Goal: Task Accomplishment & Management: Manage account settings

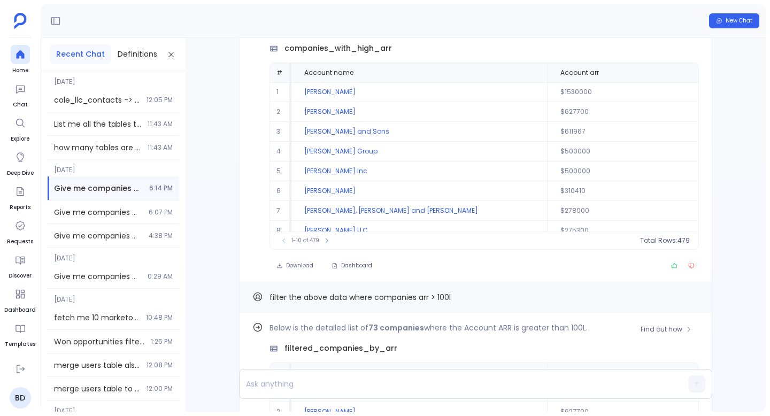
scroll to position [-296, 0]
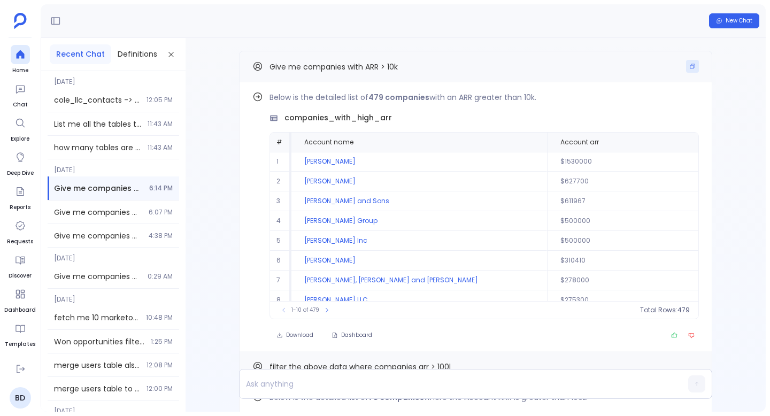
click at [690, 66] on icon "Copy" at bounding box center [692, 66] width 6 height 6
click at [747, 25] on button "New Chat" at bounding box center [734, 20] width 50 height 15
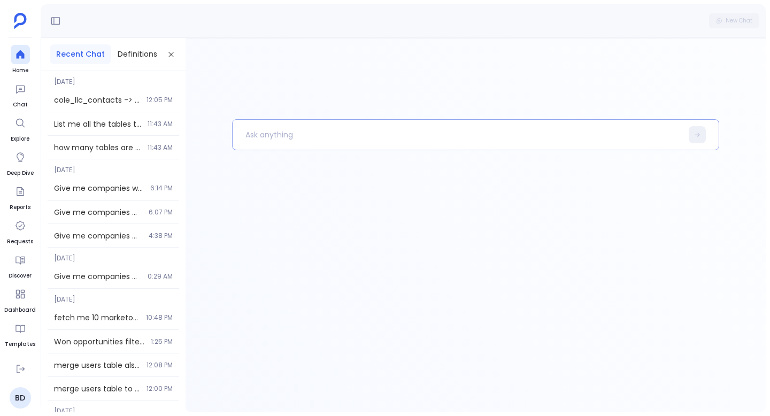
click at [284, 134] on p at bounding box center [458, 135] width 450 height 28
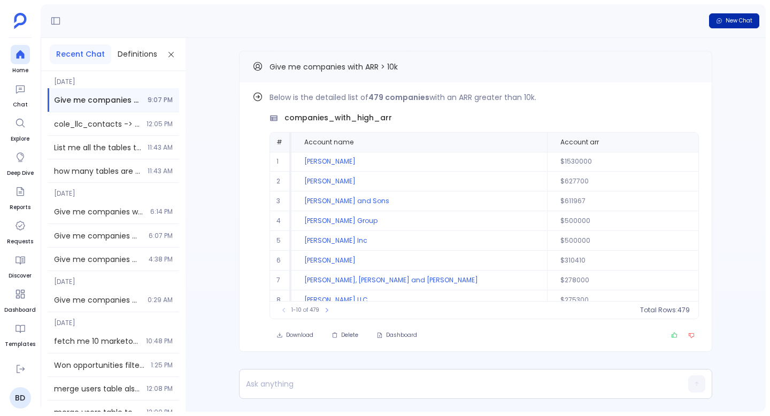
click at [733, 19] on span "New Chat" at bounding box center [739, 20] width 27 height 7
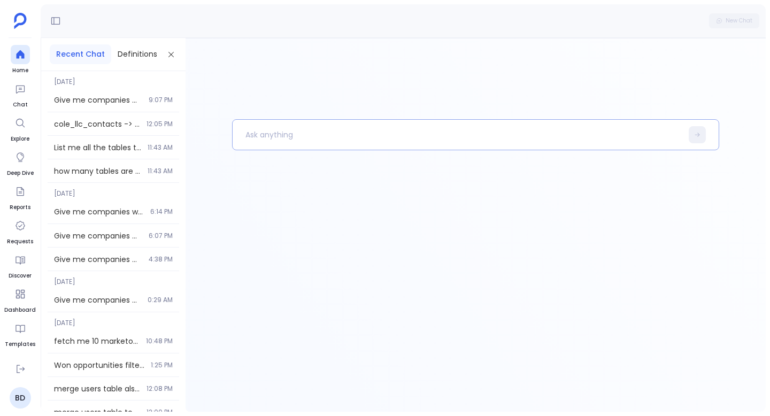
click at [310, 135] on p at bounding box center [458, 135] width 450 height 28
click at [268, 139] on p "To enrich screen reader interactions, please activate Accessibility in Grammarl…" at bounding box center [458, 135] width 450 height 28
click at [295, 142] on p "To enrich screen reader interactions, please activate Accessibility in Grammarl…" at bounding box center [458, 135] width 450 height 28
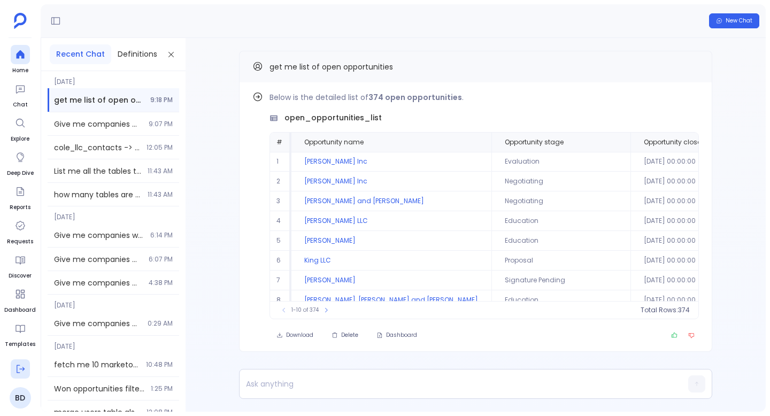
click at [23, 371] on icon at bounding box center [20, 369] width 11 height 11
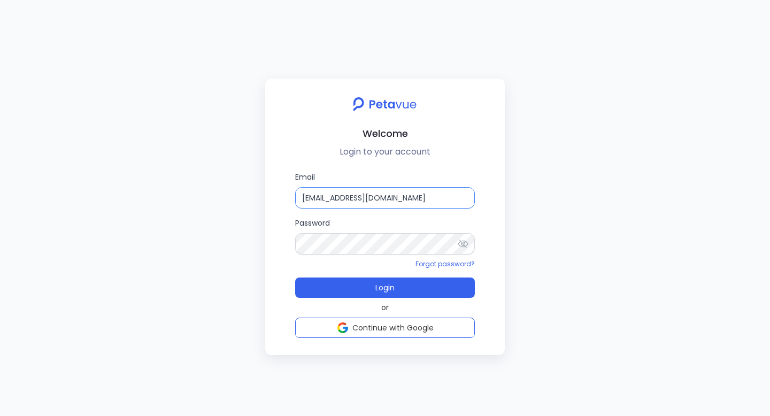
click at [352, 196] on input "bhaskar@petavue.com" at bounding box center [385, 197] width 180 height 21
type input "g"
type input "s"
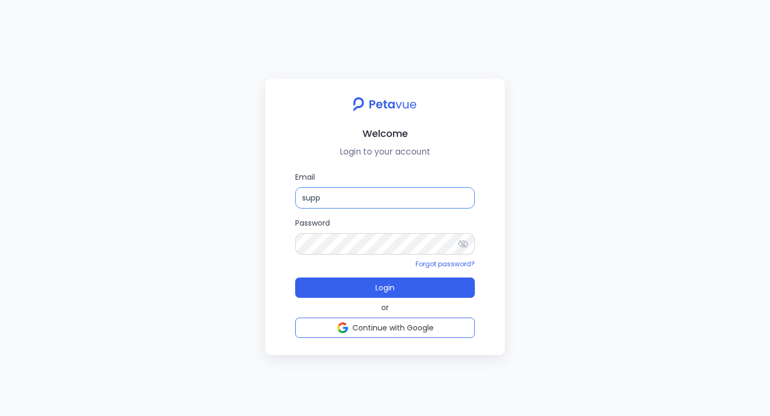
type input "support+gsgongsandbox@petavue.com"
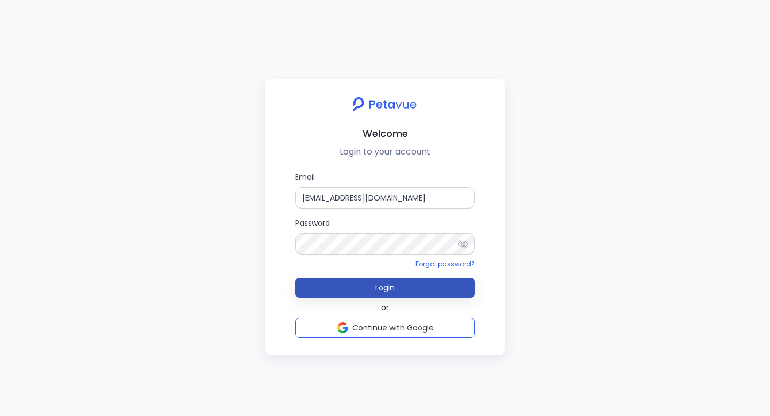
click at [396, 288] on button "Login" at bounding box center [385, 288] width 180 height 20
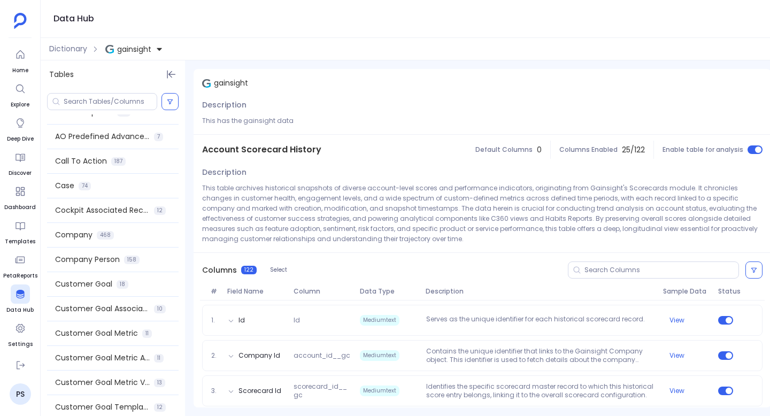
scroll to position [293, 0]
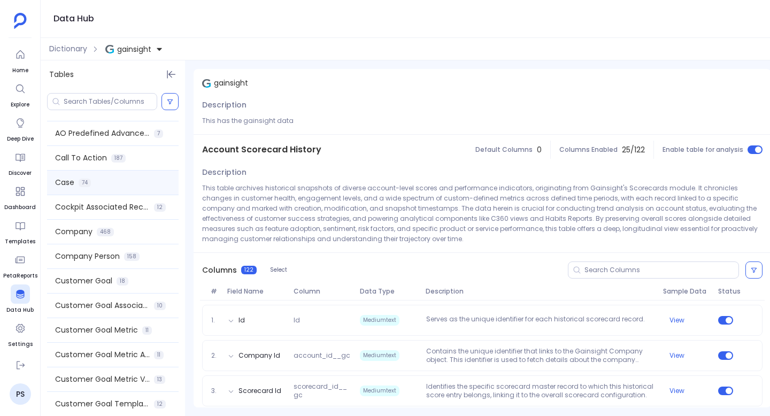
click at [111, 178] on div "Case 74" at bounding box center [113, 183] width 132 height 24
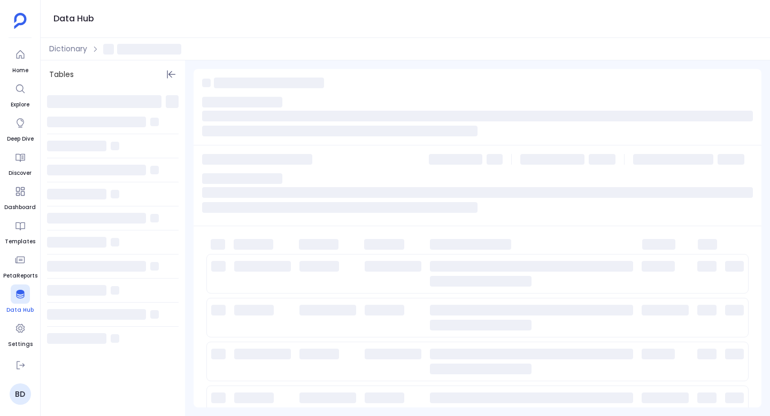
click at [17, 297] on icon at bounding box center [20, 294] width 11 height 11
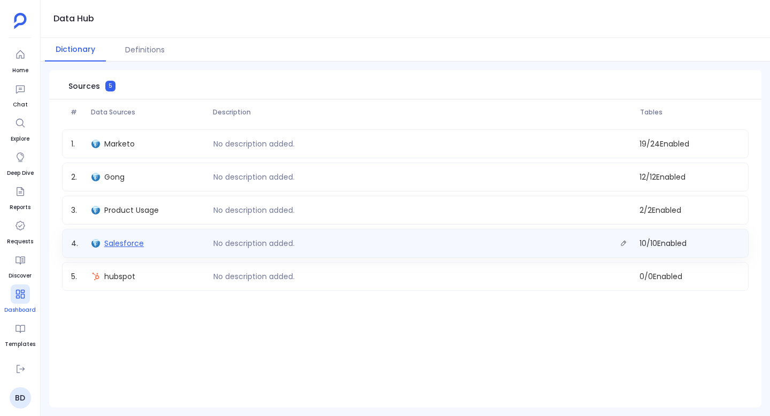
click at [126, 242] on span "Salesforce" at bounding box center [124, 243] width 40 height 11
